Goal: Information Seeking & Learning: Understand process/instructions

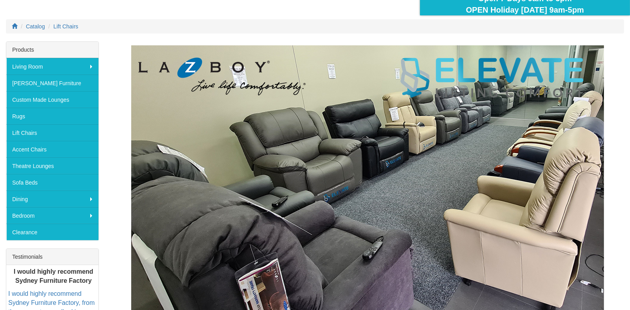
scroll to position [105, 0]
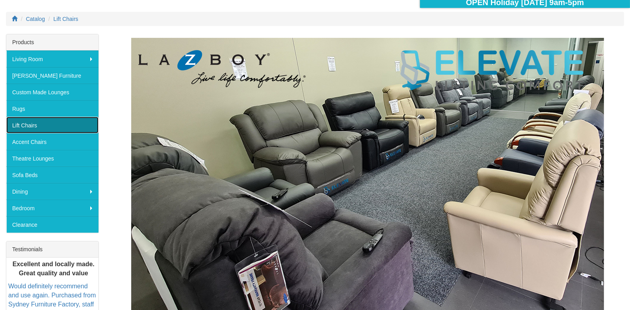
click at [31, 121] on link "Lift Chairs" at bounding box center [52, 125] width 92 height 17
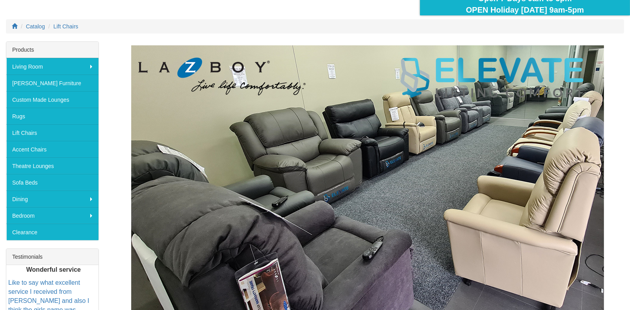
scroll to position [105, 0]
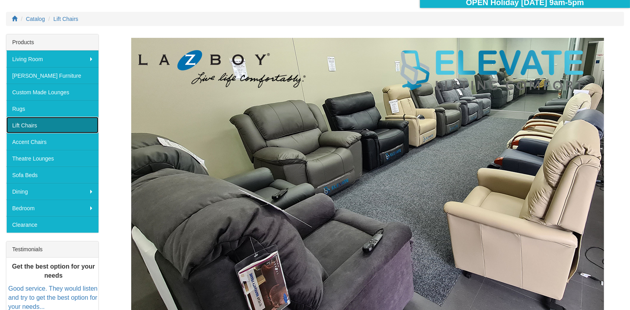
click at [30, 121] on link "Lift Chairs" at bounding box center [52, 125] width 92 height 17
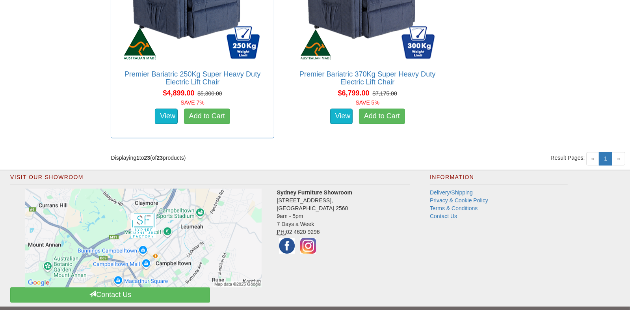
scroll to position [2274, 0]
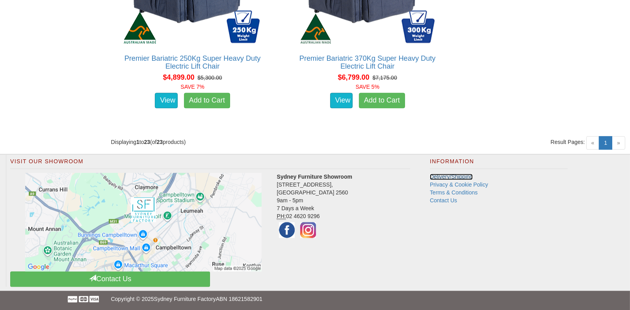
click at [442, 173] on link "Delivery/Shipping" at bounding box center [451, 176] width 43 height 6
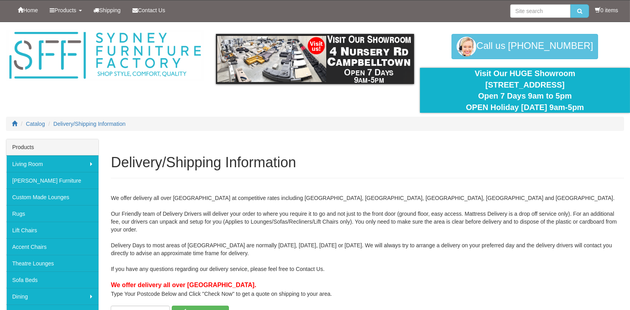
scroll to position [105, 0]
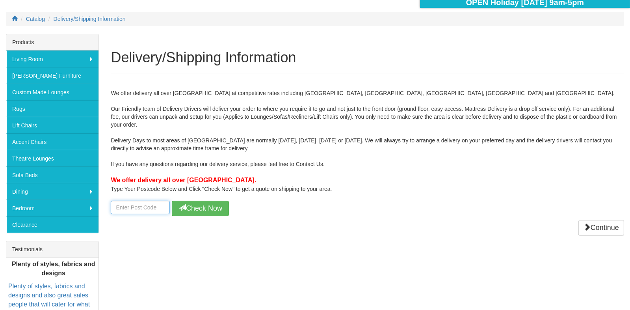
click at [124, 207] on input "number" at bounding box center [140, 207] width 59 height 13
type input "4508"
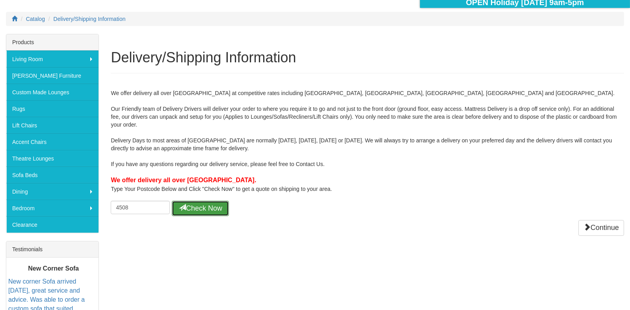
drag, startPoint x: 204, startPoint y: 207, endPoint x: 199, endPoint y: 211, distance: 6.4
click at [203, 206] on button "Check Now" at bounding box center [200, 209] width 57 height 16
